Goal: Information Seeking & Learning: Understand process/instructions

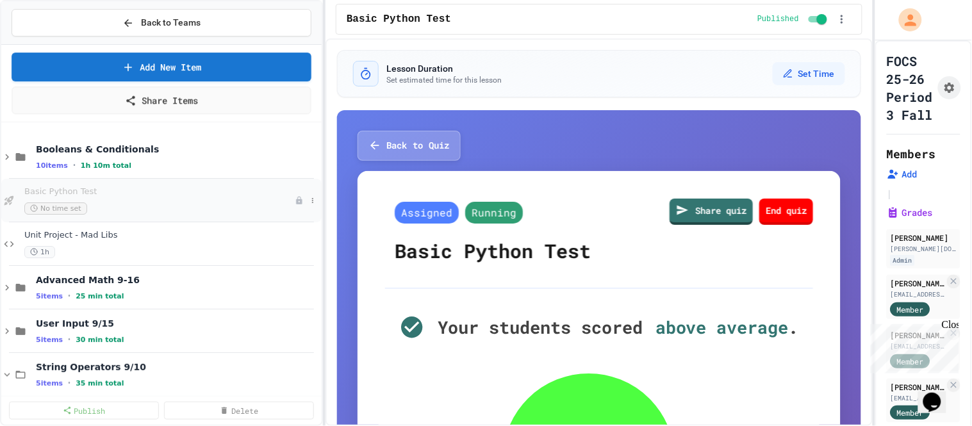
scroll to position [216, 0]
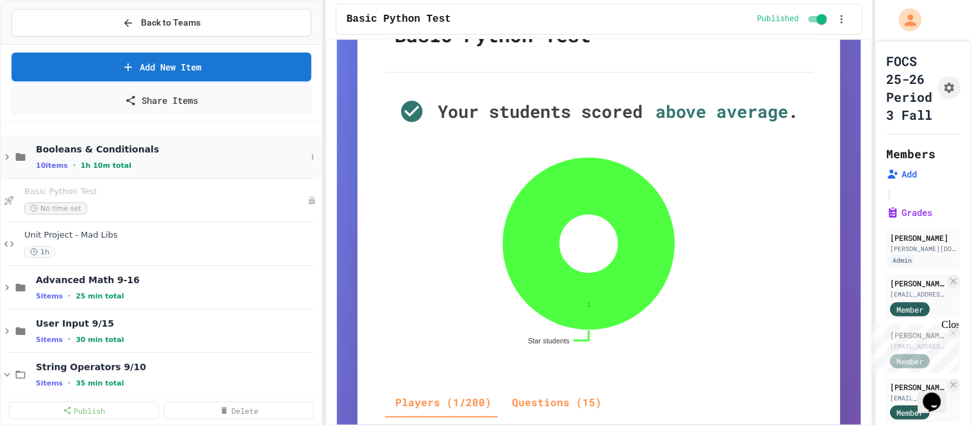
click at [61, 148] on span "Booleans & Conditionals" at bounding box center [171, 149] width 270 height 12
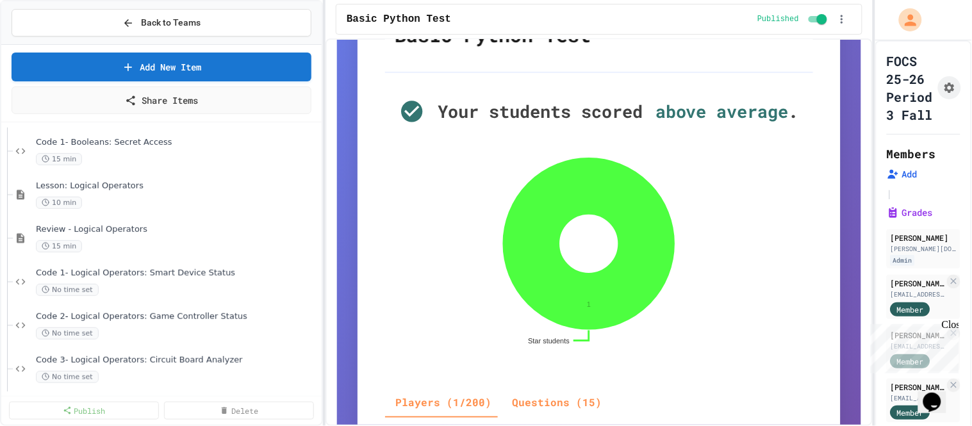
scroll to position [142, 0]
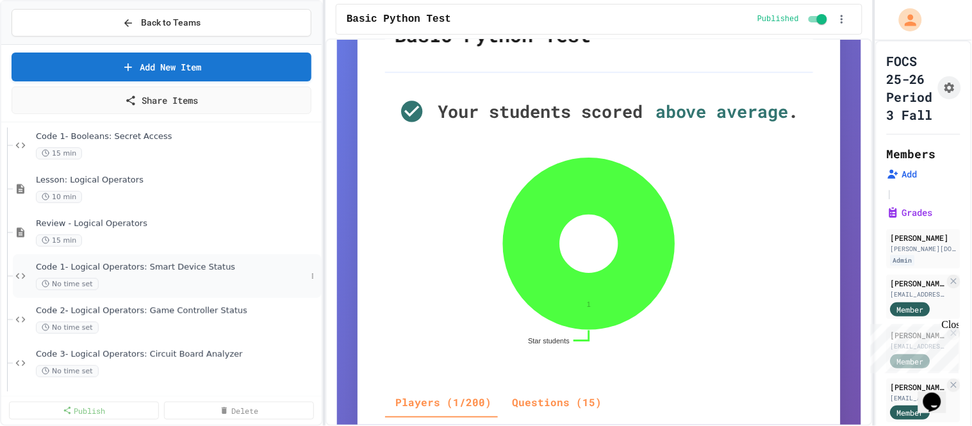
click at [165, 274] on div "Code 1- Logical Operators: Smart Device Status No time set" at bounding box center [171, 276] width 270 height 28
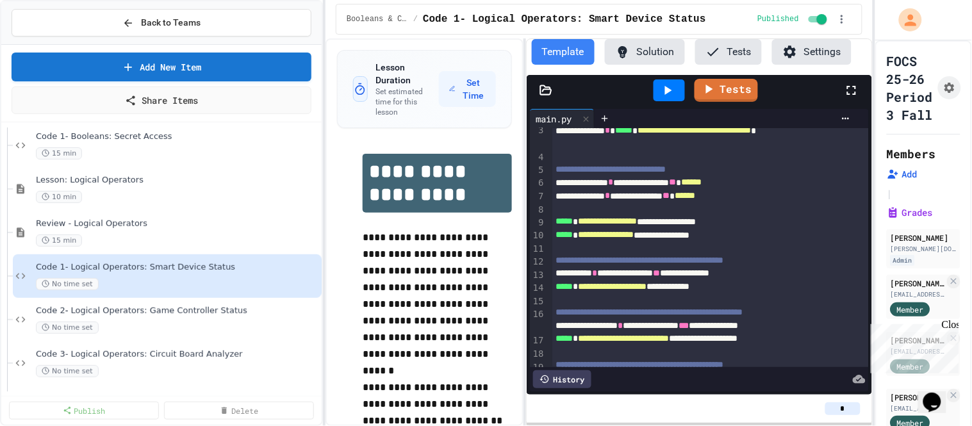
scroll to position [71, 0]
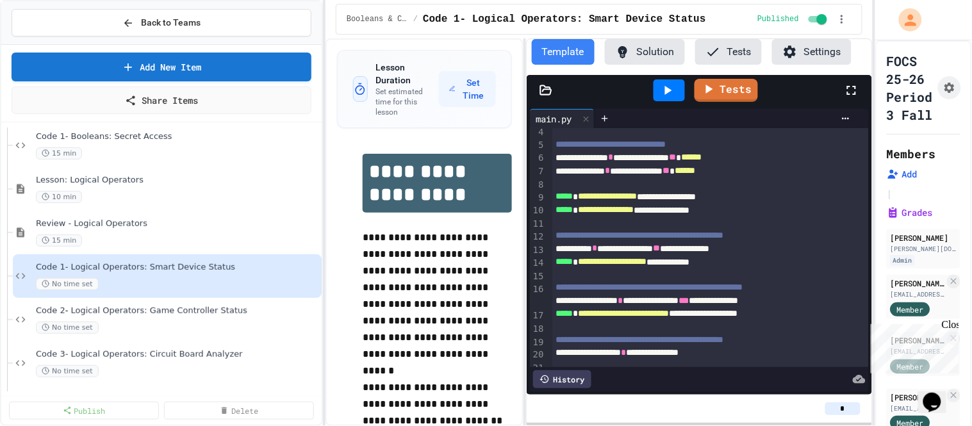
click at [653, 45] on button "Solution" at bounding box center [645, 52] width 80 height 26
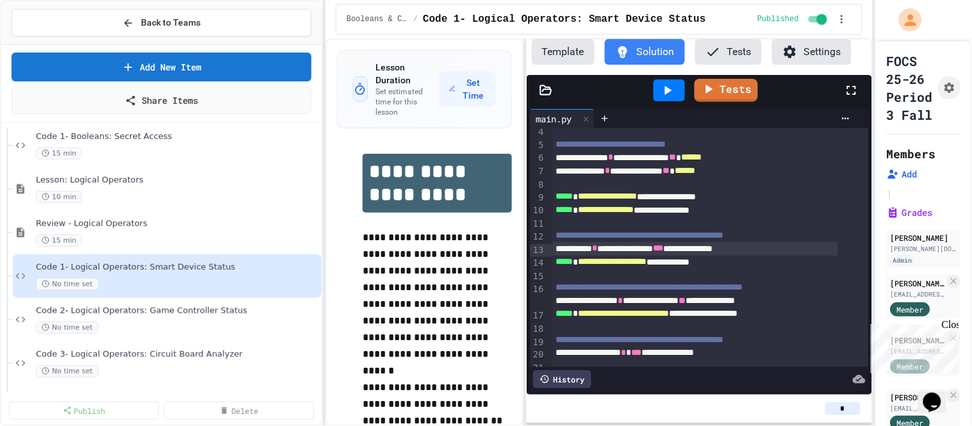
click at [766, 246] on div "**********" at bounding box center [695, 248] width 286 height 13
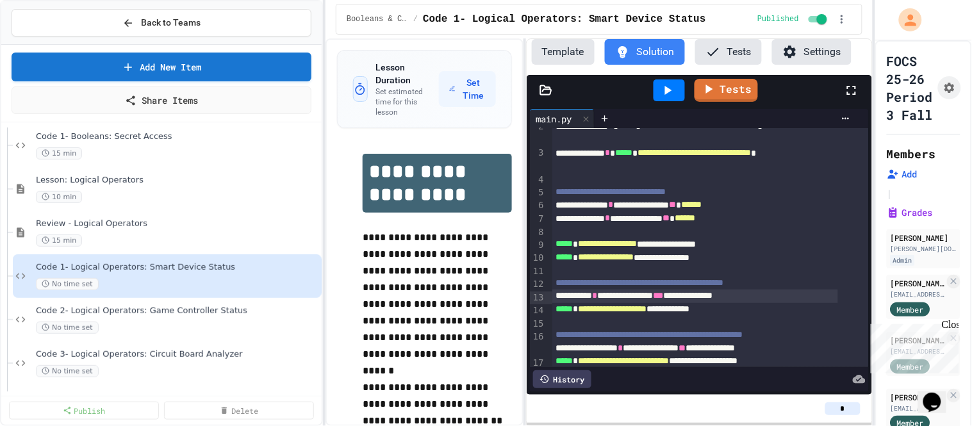
scroll to position [0, 0]
